Goal: Check status: Check status

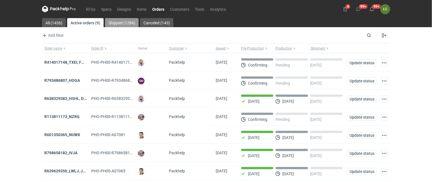
click at [116, 21] on link "Shipped (1284)" at bounding box center [122, 22] width 34 height 9
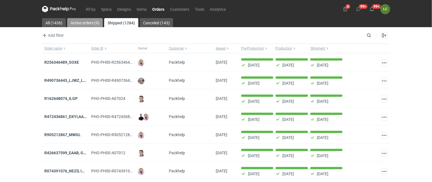
click at [89, 22] on link "Active orders (9)" at bounding box center [85, 22] width 36 height 9
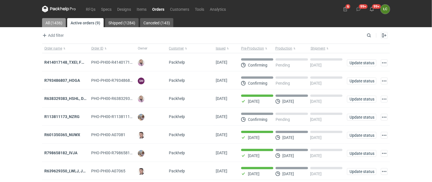
click at [58, 22] on link "All (1436)" at bounding box center [54, 22] width 24 height 9
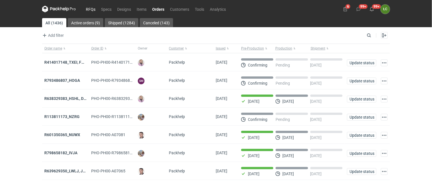
click at [91, 7] on link "RFQs" at bounding box center [90, 9] width 15 height 7
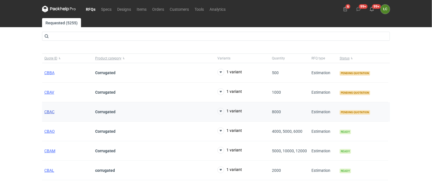
click at [51, 110] on span "CBAC" at bounding box center [49, 111] width 10 height 5
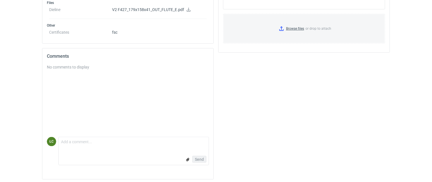
scroll to position [285, 0]
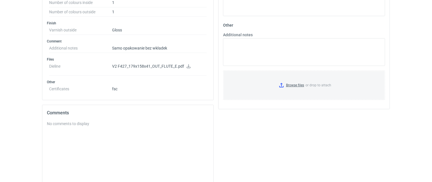
click at [189, 64] on icon at bounding box center [189, 66] width 4 height 4
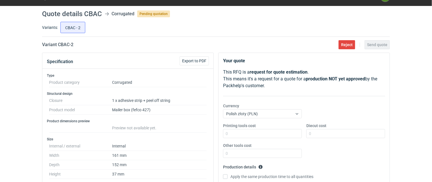
scroll to position [0, 0]
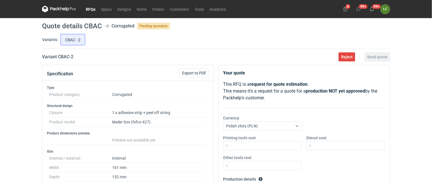
click at [92, 7] on link "RFQs" at bounding box center [90, 9] width 15 height 7
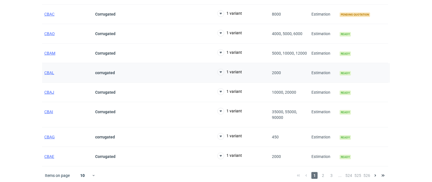
scroll to position [99, 0]
